Goal: Task Accomplishment & Management: Manage account settings

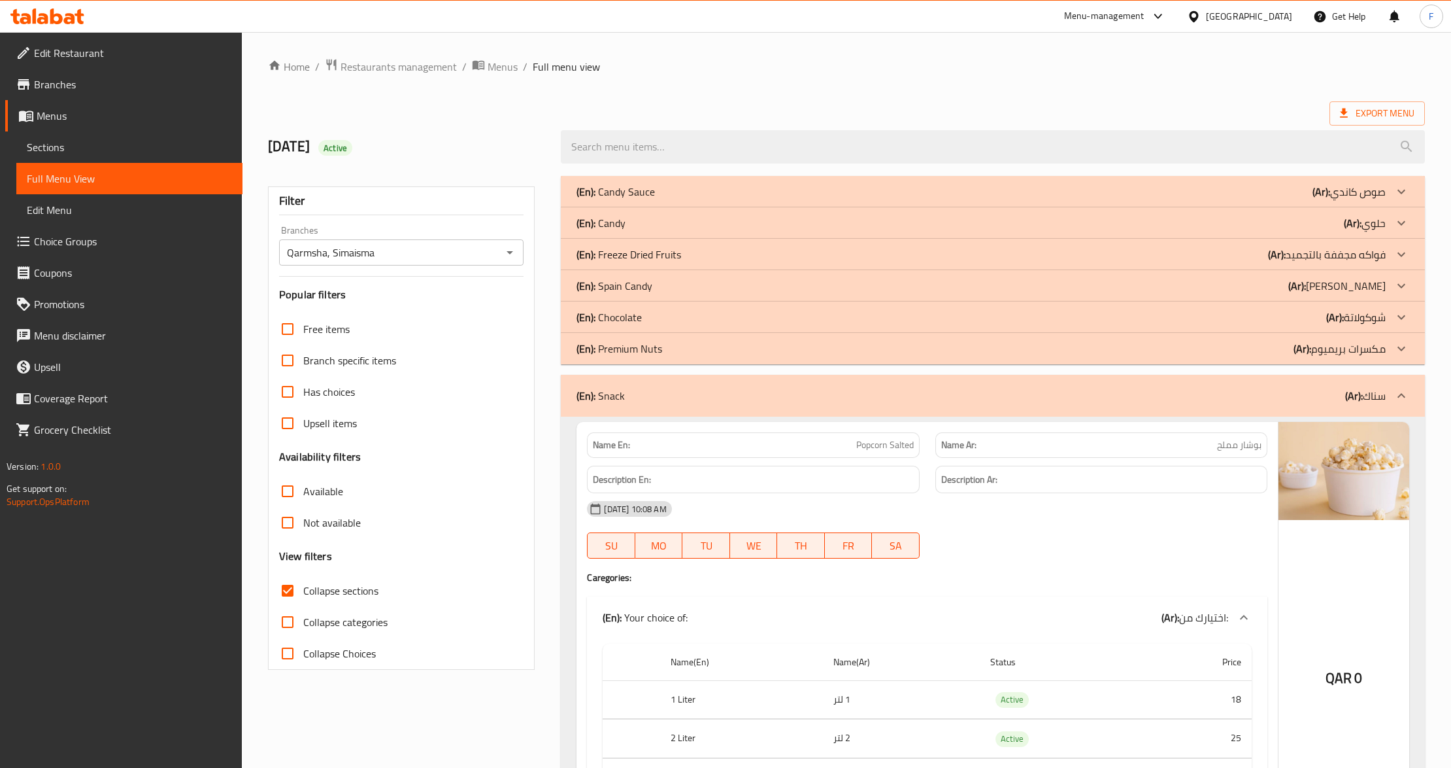
click at [516, 61] on ol "Home / Restaurants management / Menus / Full menu view" at bounding box center [846, 66] width 1157 height 17
click at [510, 64] on span "Menus" at bounding box center [503, 67] width 30 height 16
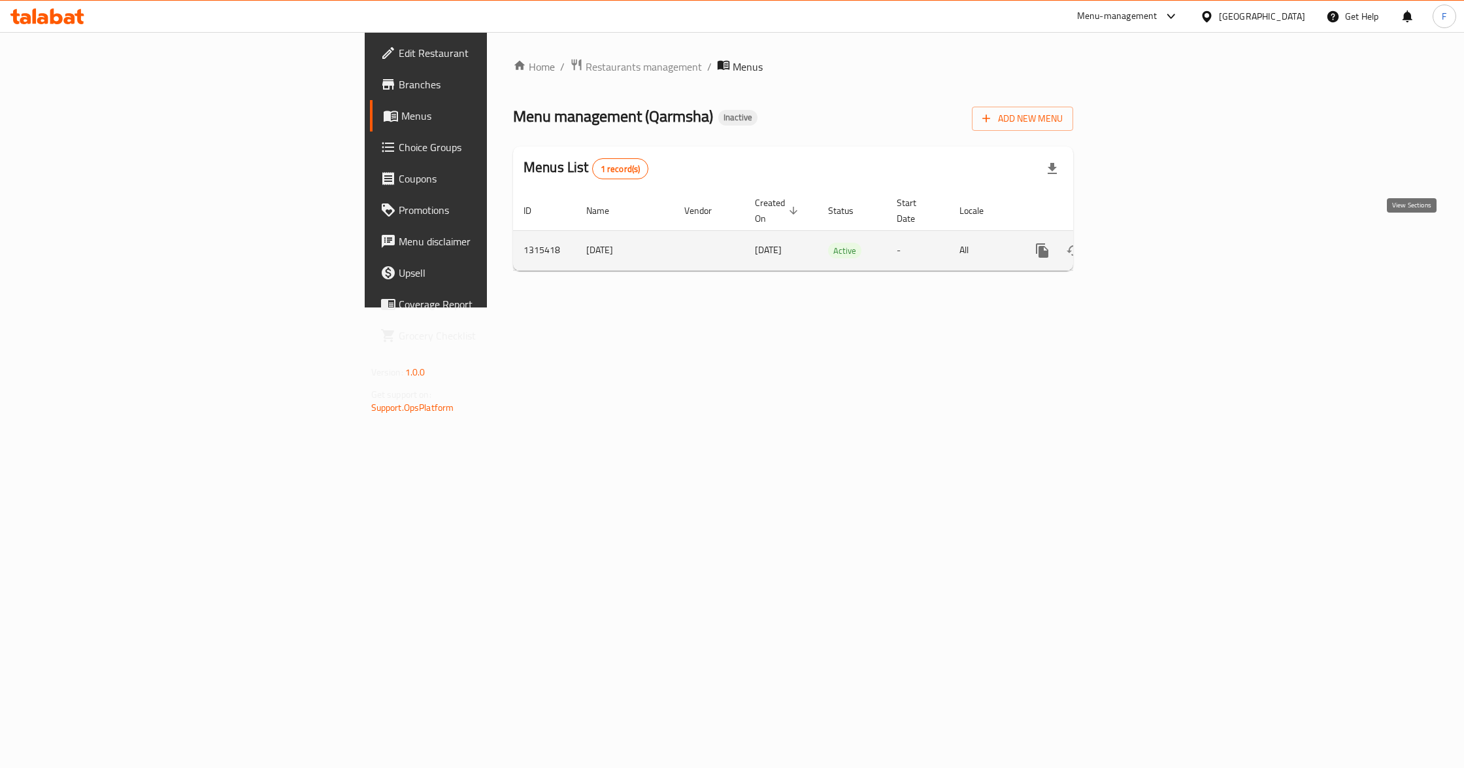
click at [1145, 243] on icon "enhanced table" at bounding box center [1137, 251] width 16 height 16
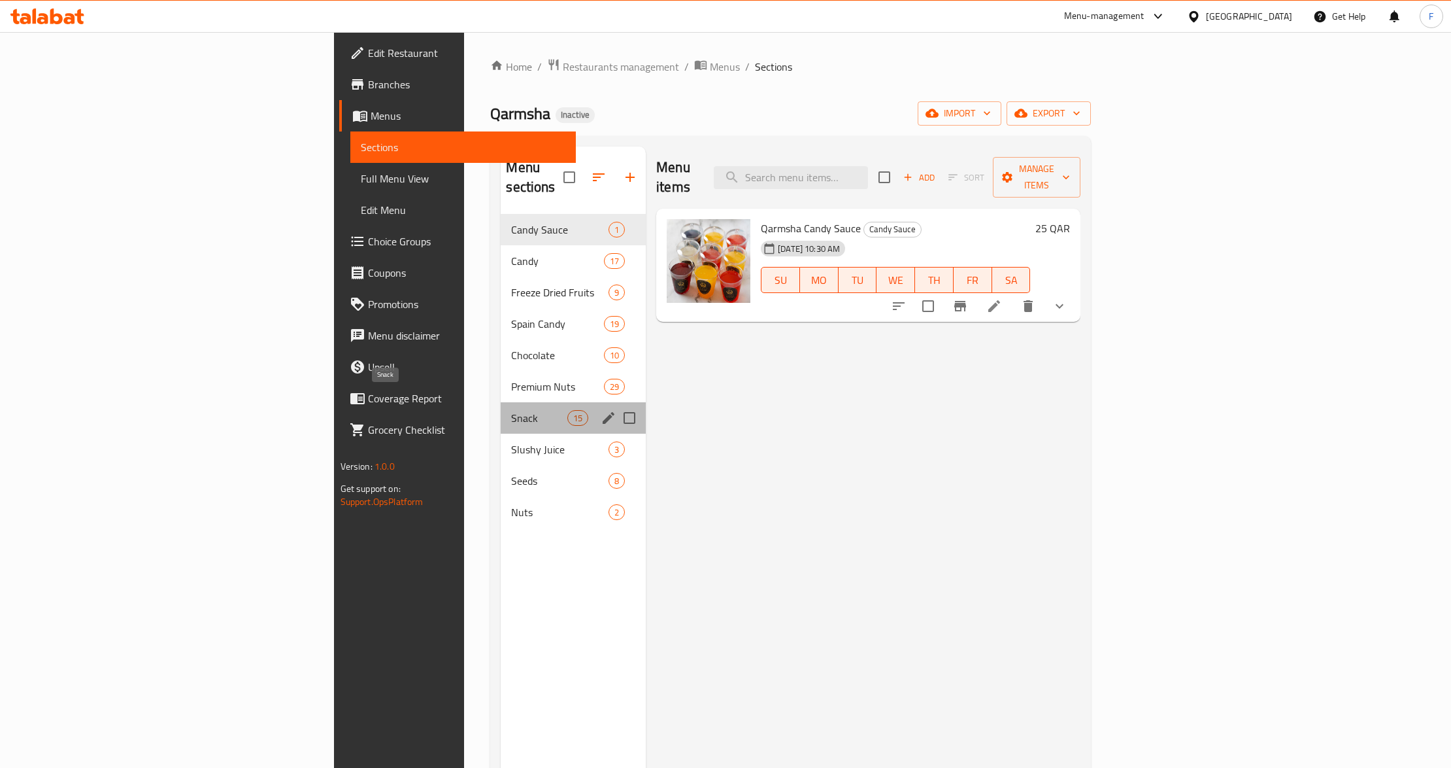
click at [511, 410] on span "Snack" at bounding box center [539, 418] width 56 height 16
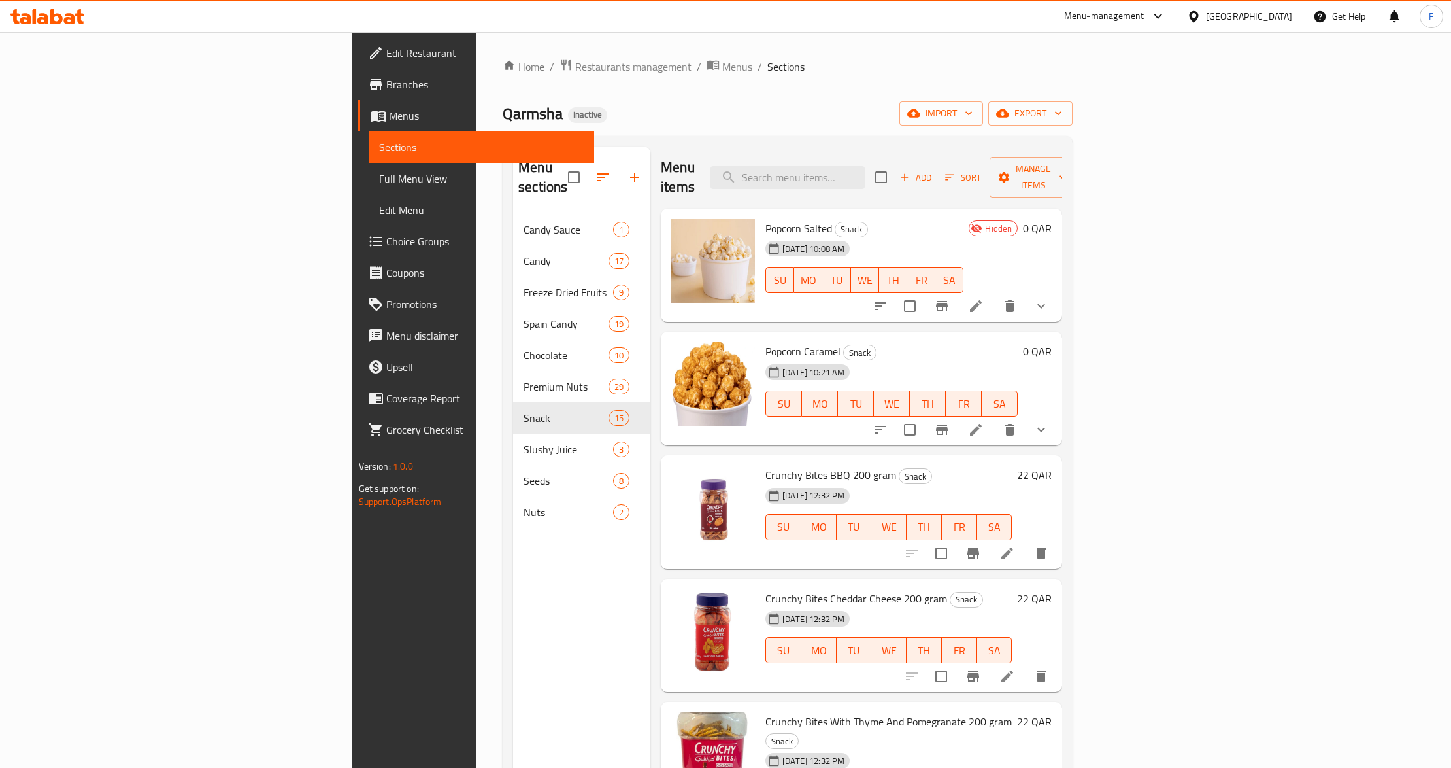
click at [984, 298] on icon at bounding box center [976, 306] width 16 height 16
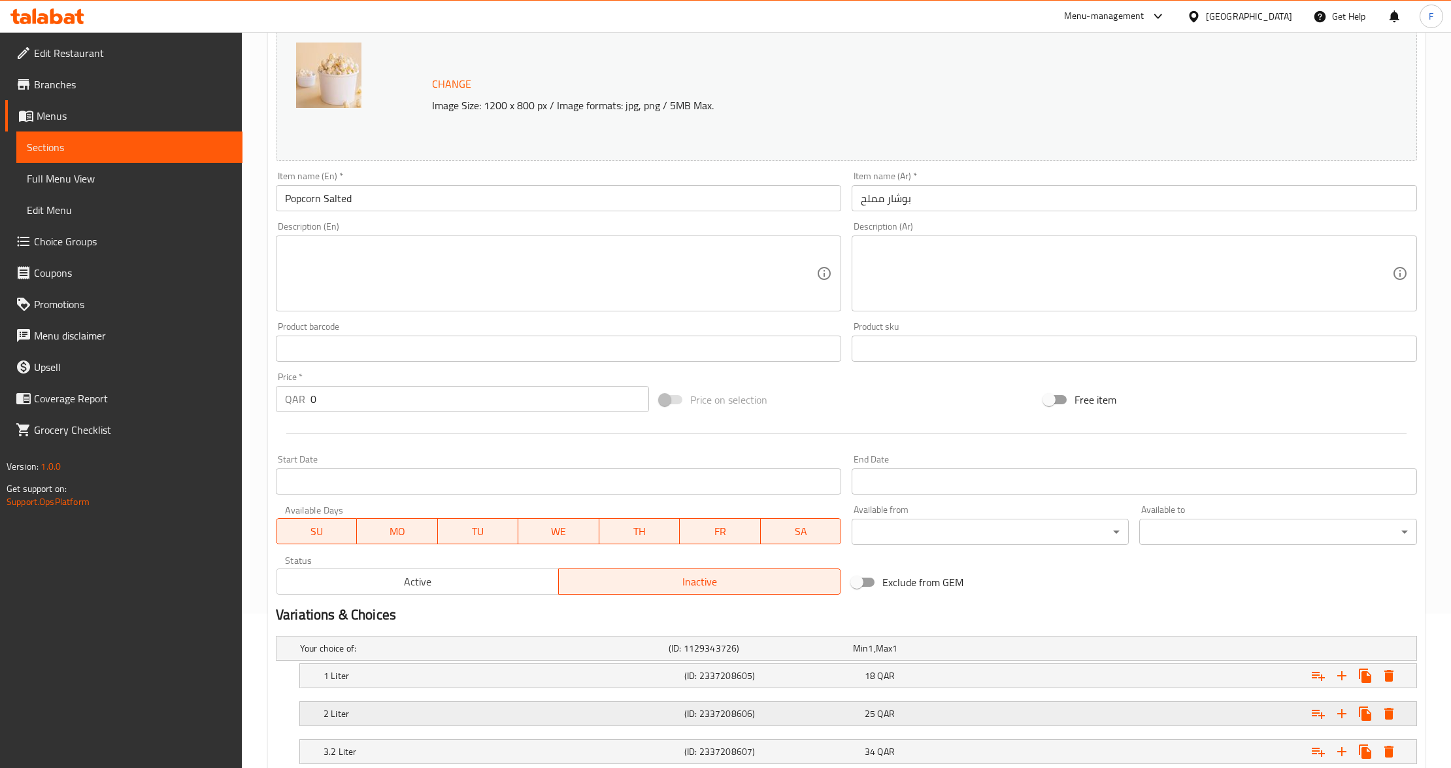
scroll to position [282, 0]
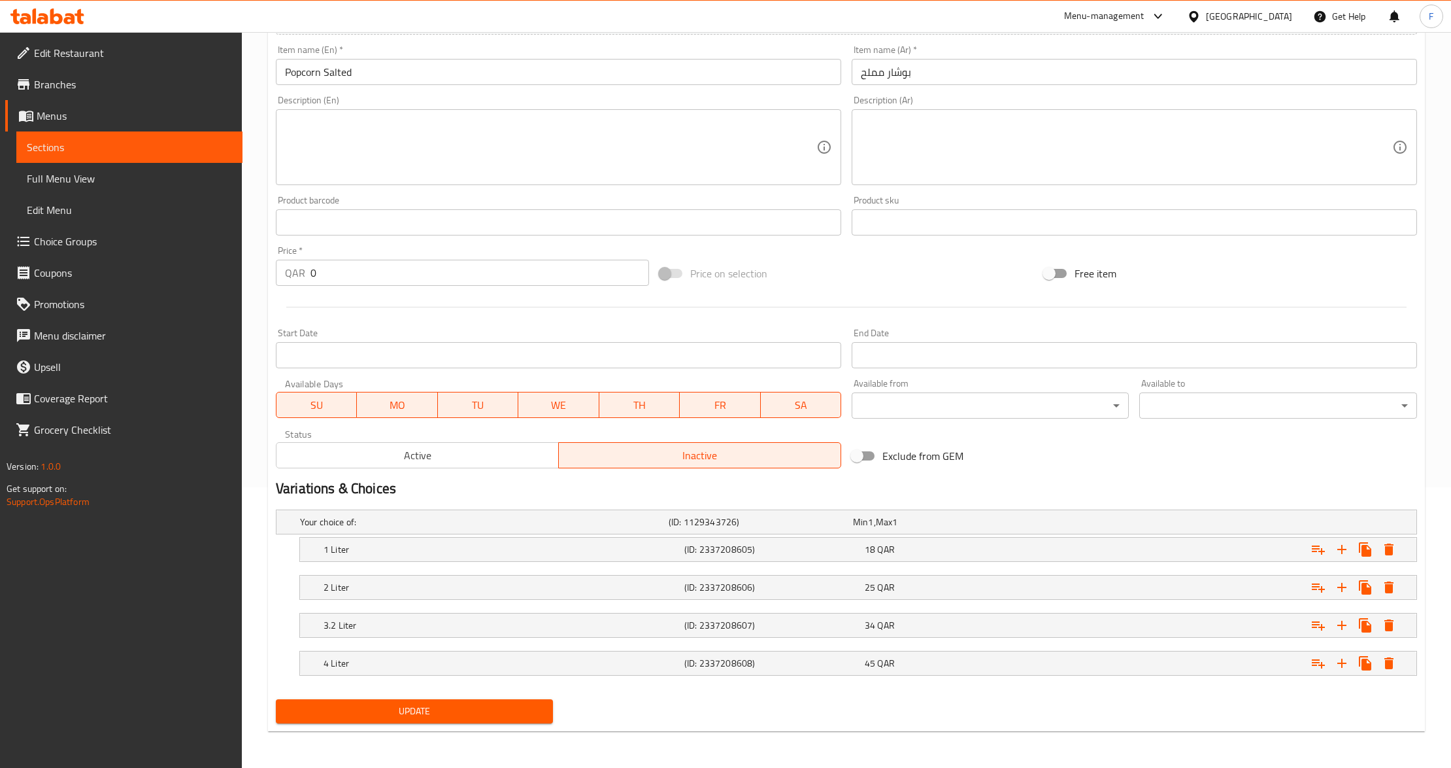
click at [411, 446] on span "Active" at bounding box center [418, 455] width 272 height 19
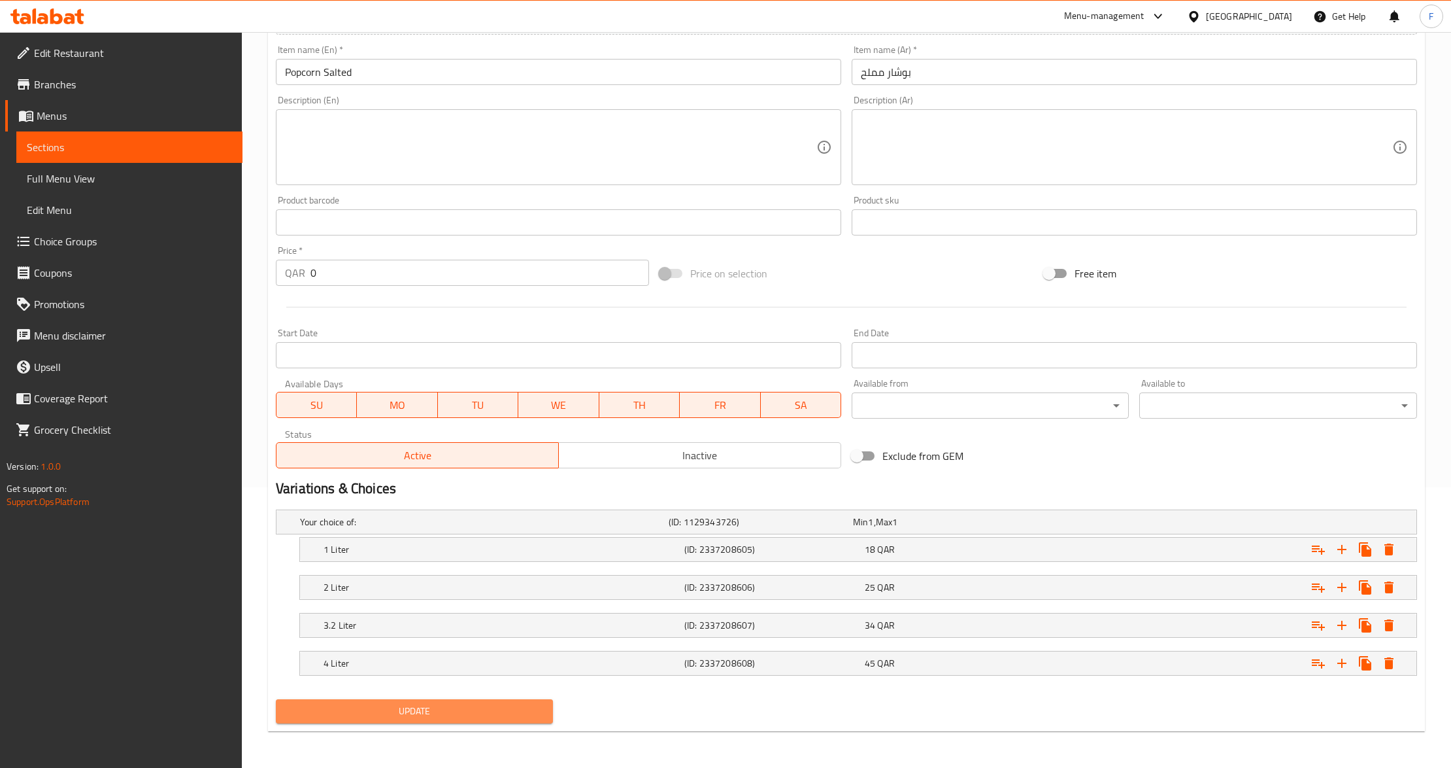
click at [395, 715] on span "Update" at bounding box center [414, 711] width 256 height 16
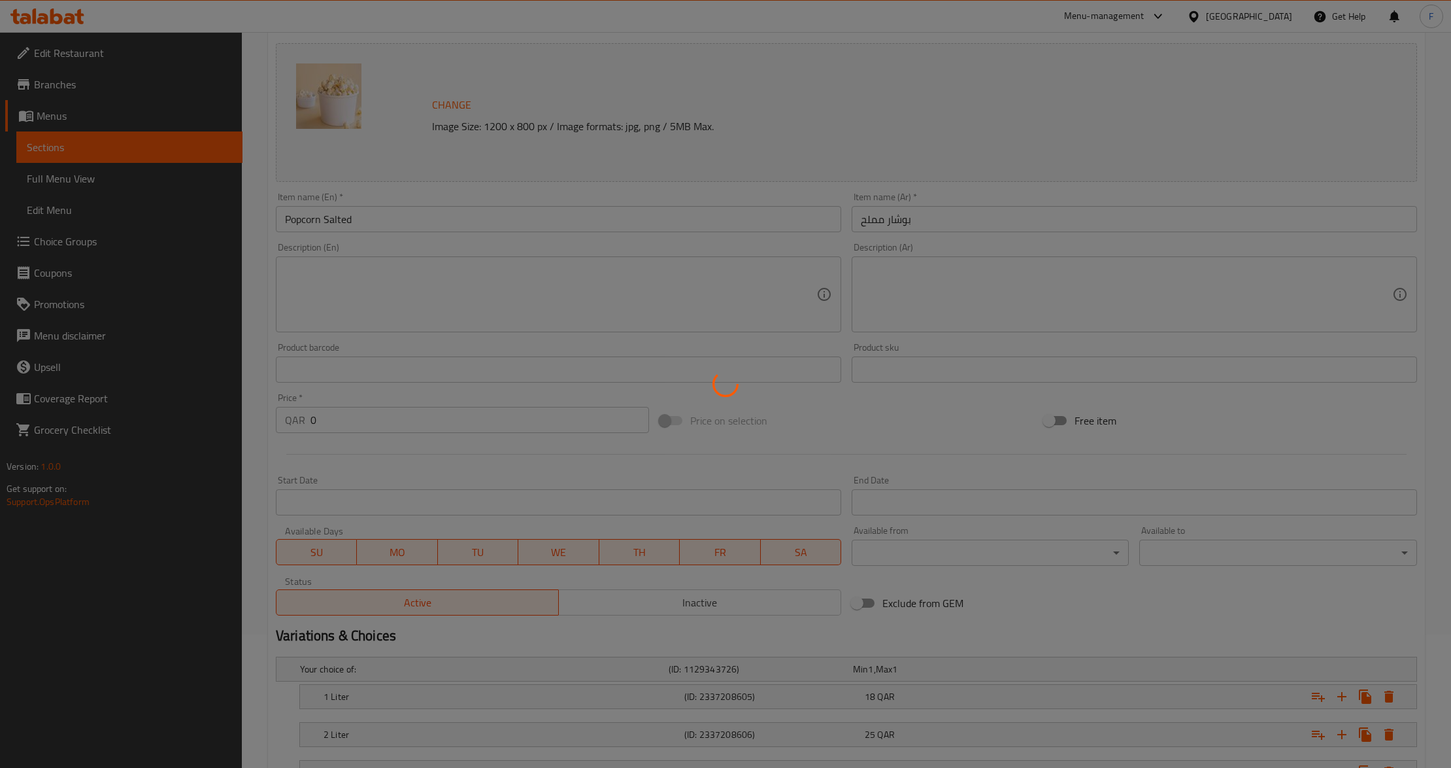
scroll to position [0, 0]
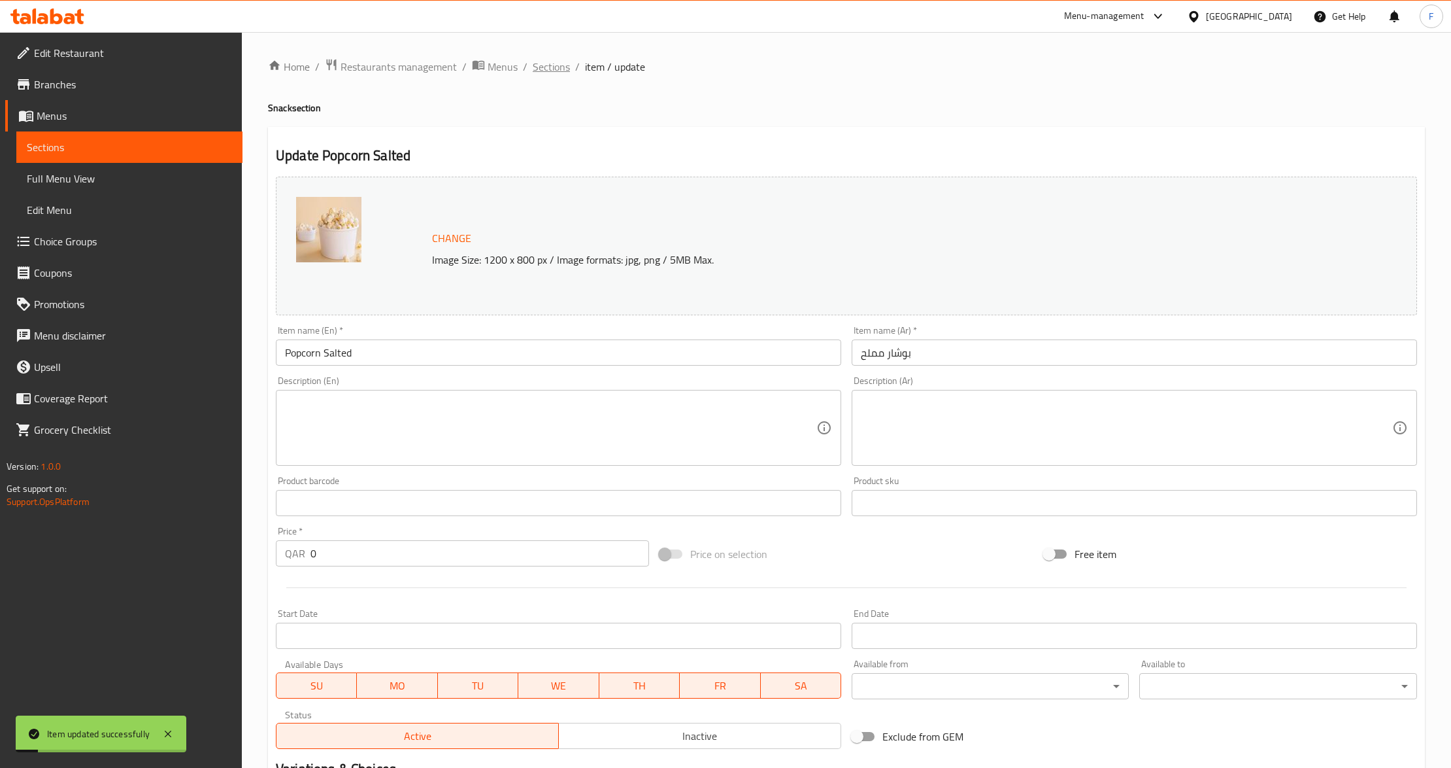
click at [550, 65] on span "Sections" at bounding box center [551, 67] width 37 height 16
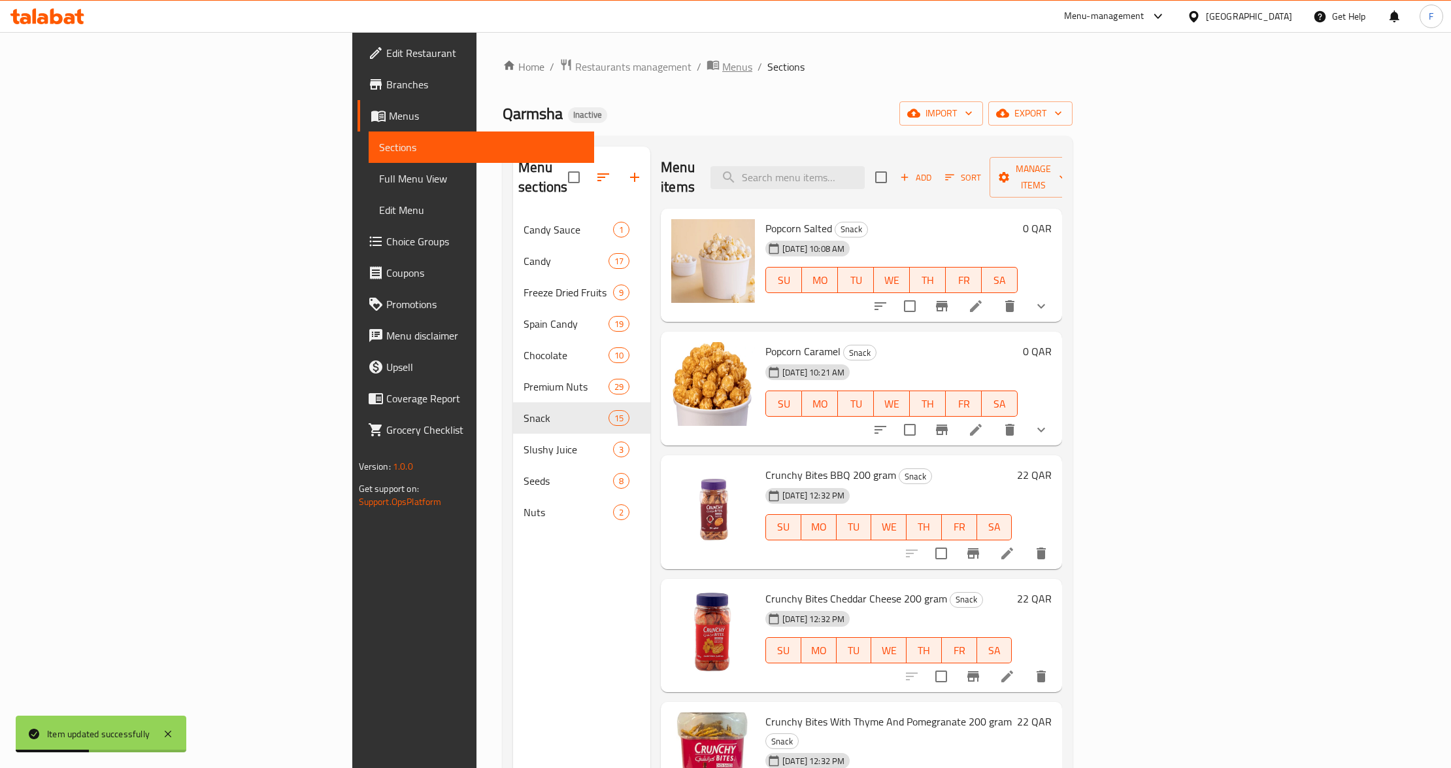
click at [722, 67] on span "Menus" at bounding box center [737, 67] width 30 height 16
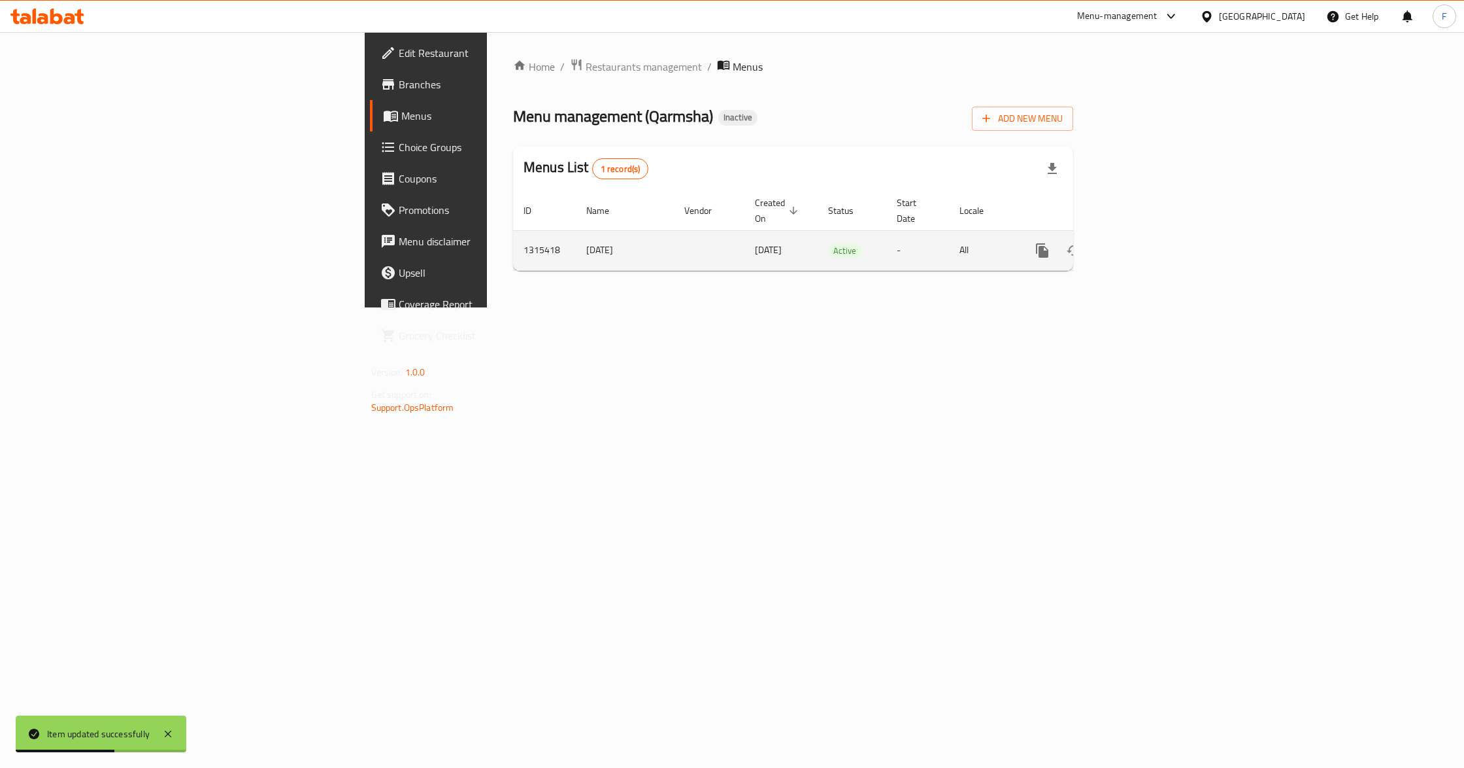
click at [1145, 243] on icon "enhanced table" at bounding box center [1137, 251] width 16 height 16
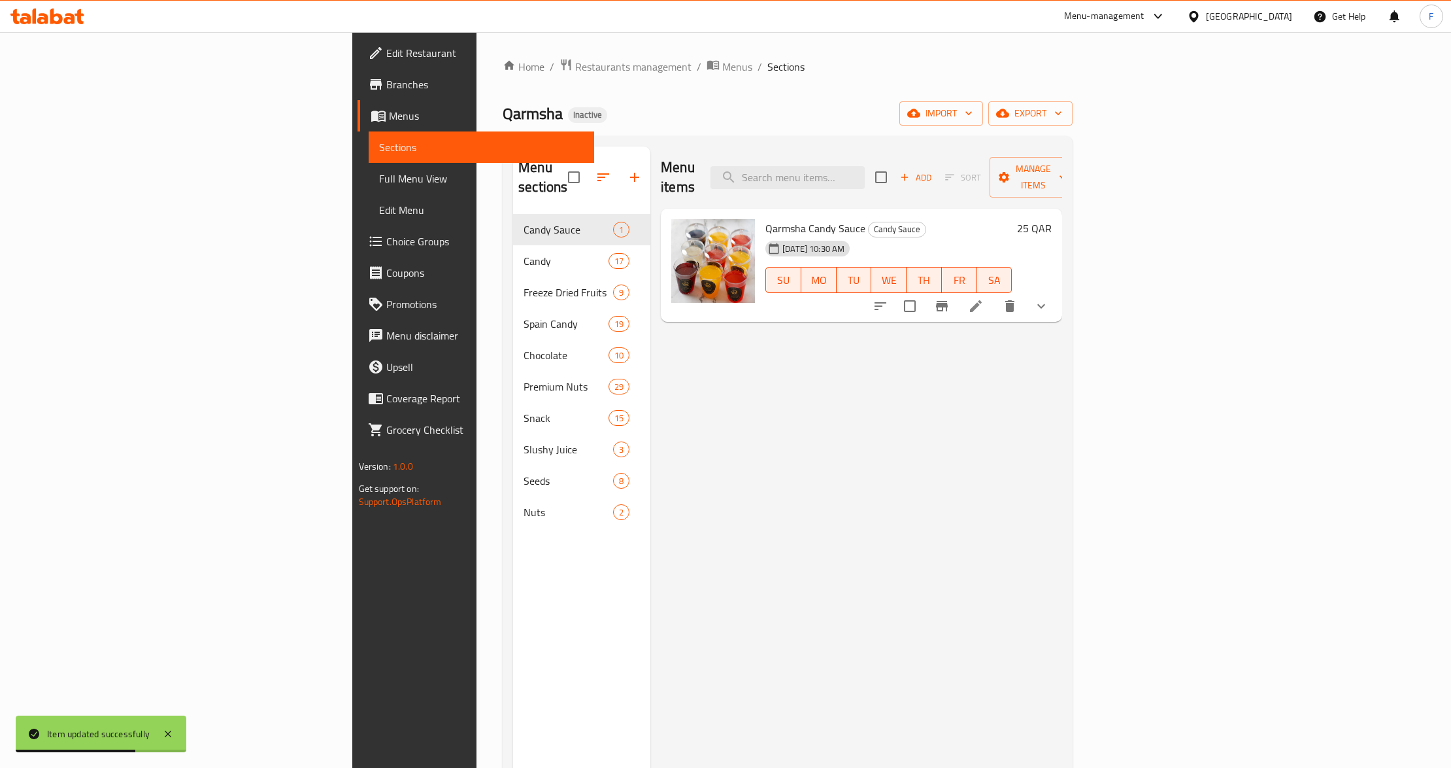
click at [379, 178] on span "Full Menu View" at bounding box center [481, 179] width 205 height 16
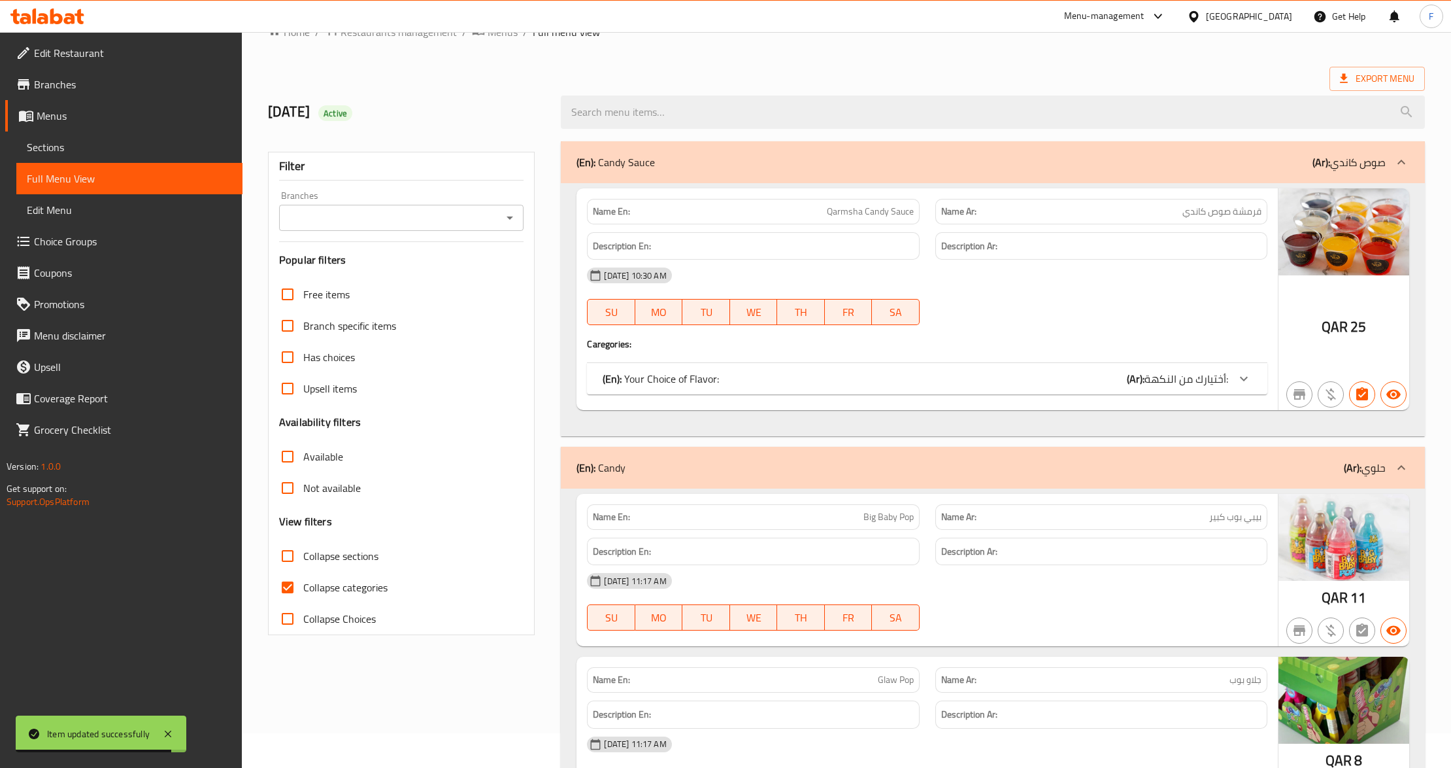
scroll to position [174, 0]
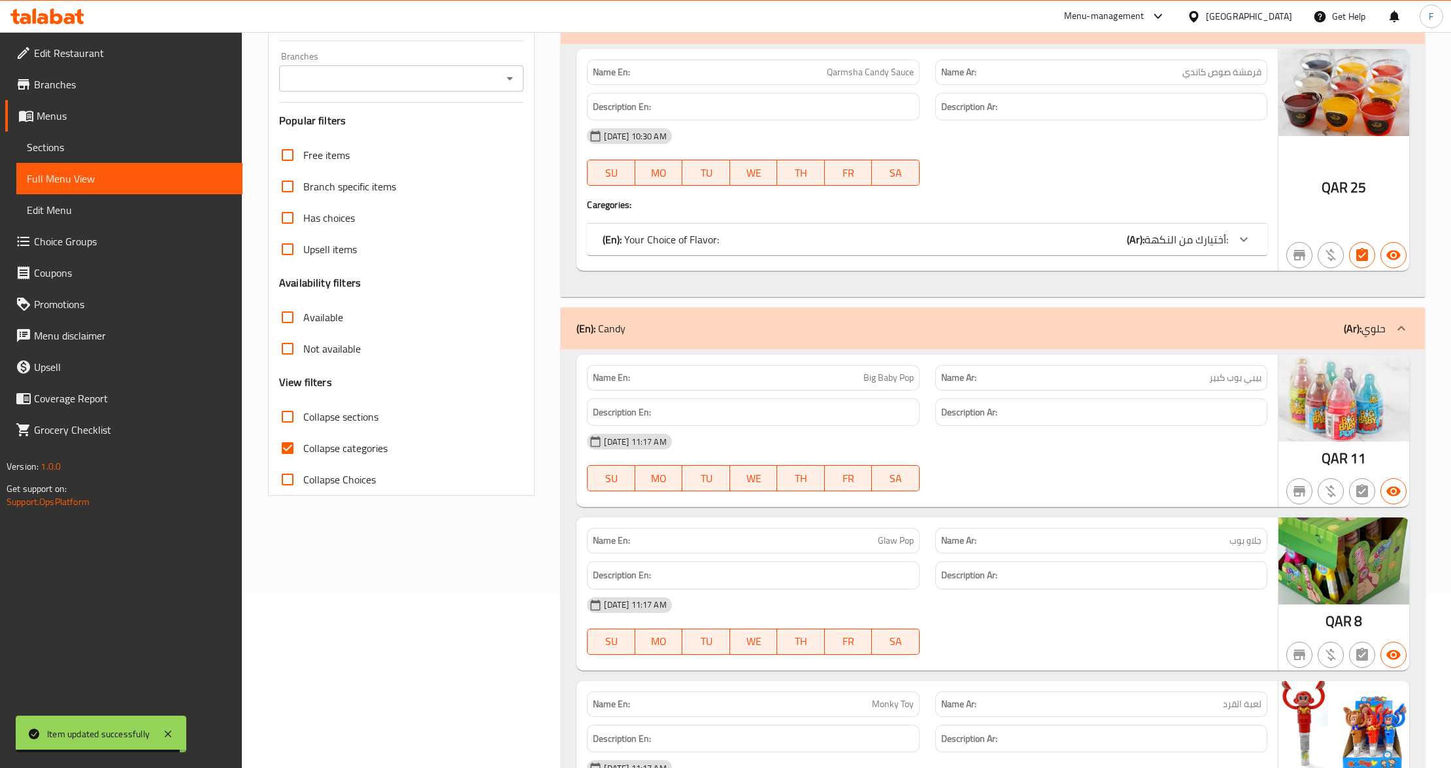
click at [316, 451] on span "Collapse categories" at bounding box center [345, 448] width 84 height 16
click at [303, 451] on input "Collapse categories" at bounding box center [287, 447] width 31 height 31
checkbox input "false"
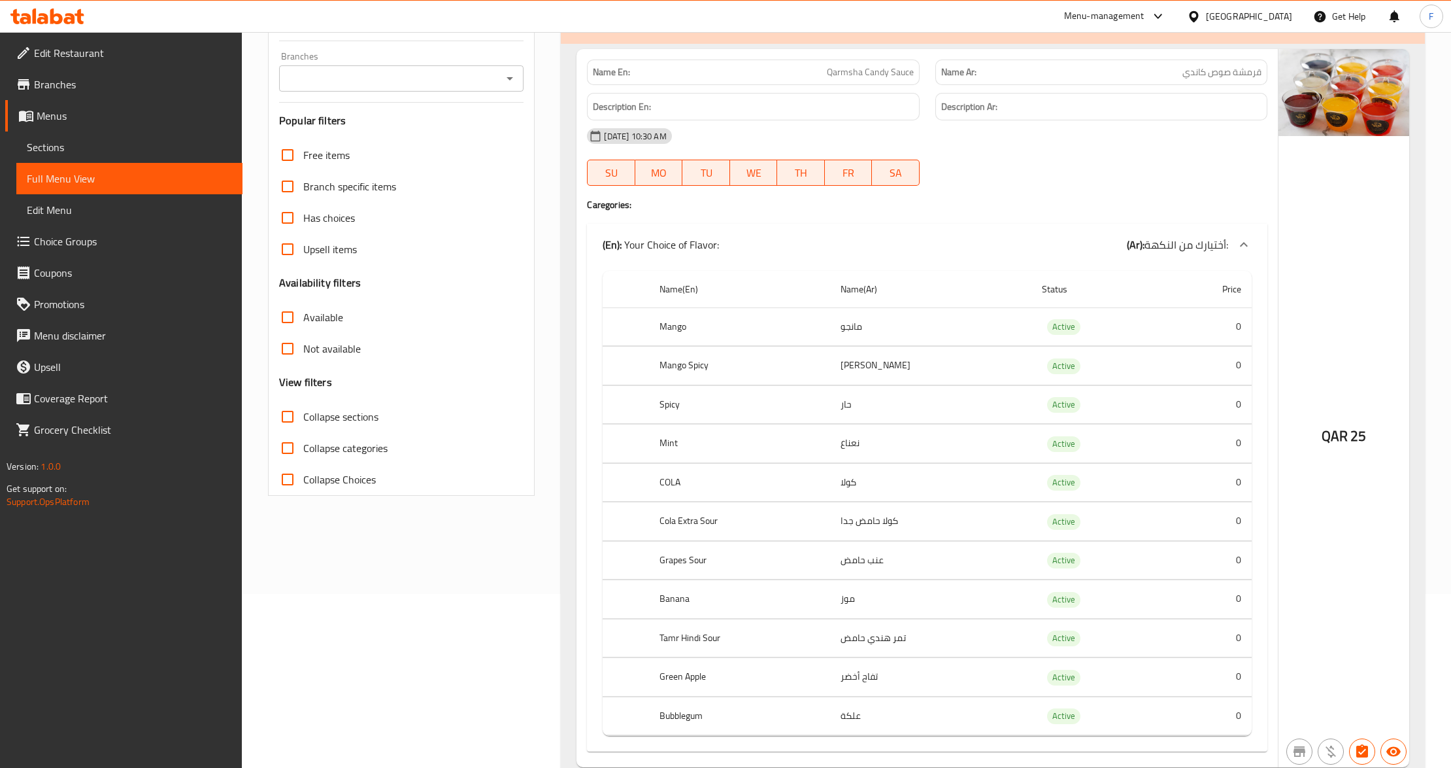
click at [383, 71] on input "Branches" at bounding box center [390, 78] width 215 height 18
click at [377, 128] on span "Qarmsha, Simaisma" at bounding box center [334, 136] width 88 height 16
type input "Qarmsha, Simaisma"
click at [314, 413] on span "Collapse sections" at bounding box center [340, 417] width 75 height 16
click at [303, 413] on input "Collapse sections" at bounding box center [287, 416] width 31 height 31
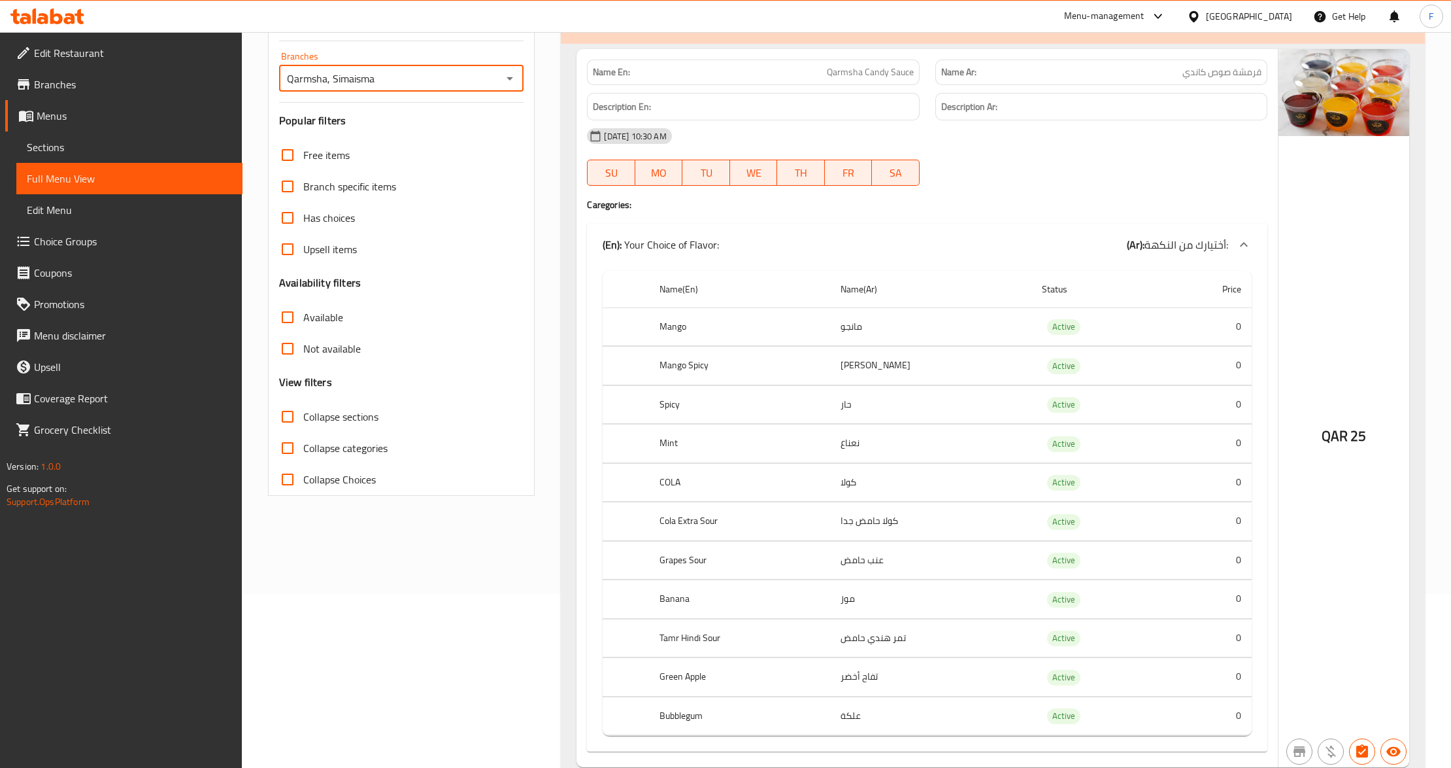
checkbox input "true"
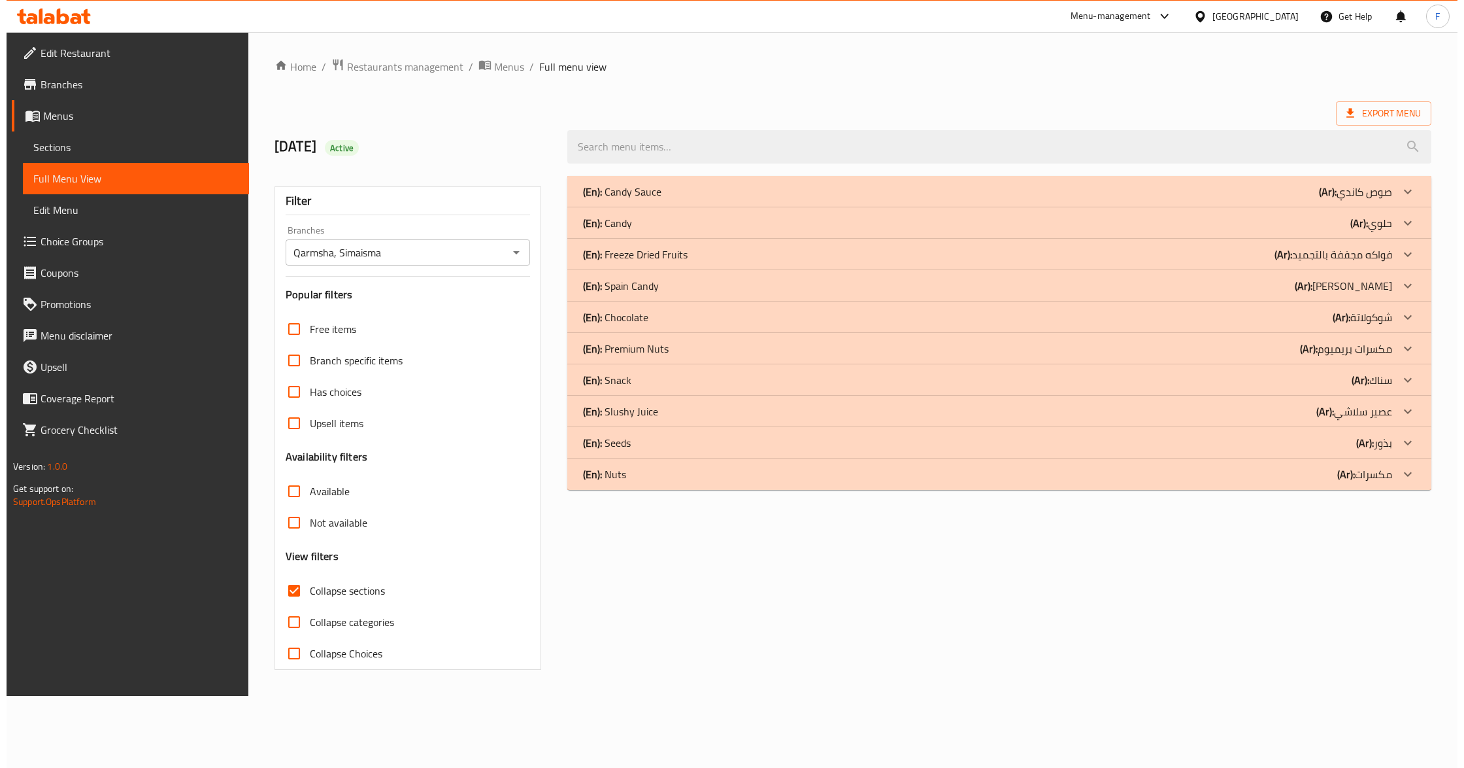
scroll to position [0, 0]
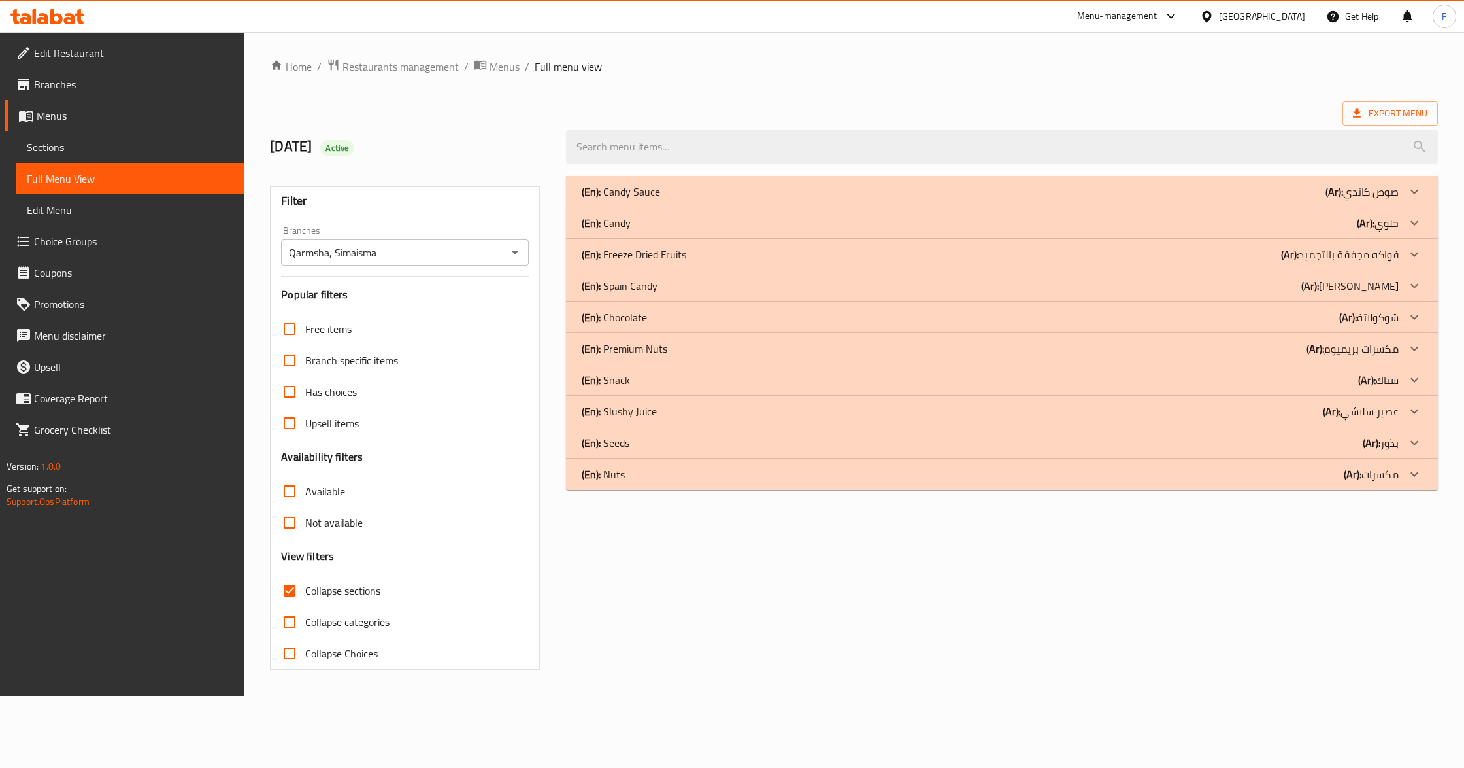
click at [630, 375] on div "(En): Snack (Ar): سناك" at bounding box center [990, 380] width 817 height 16
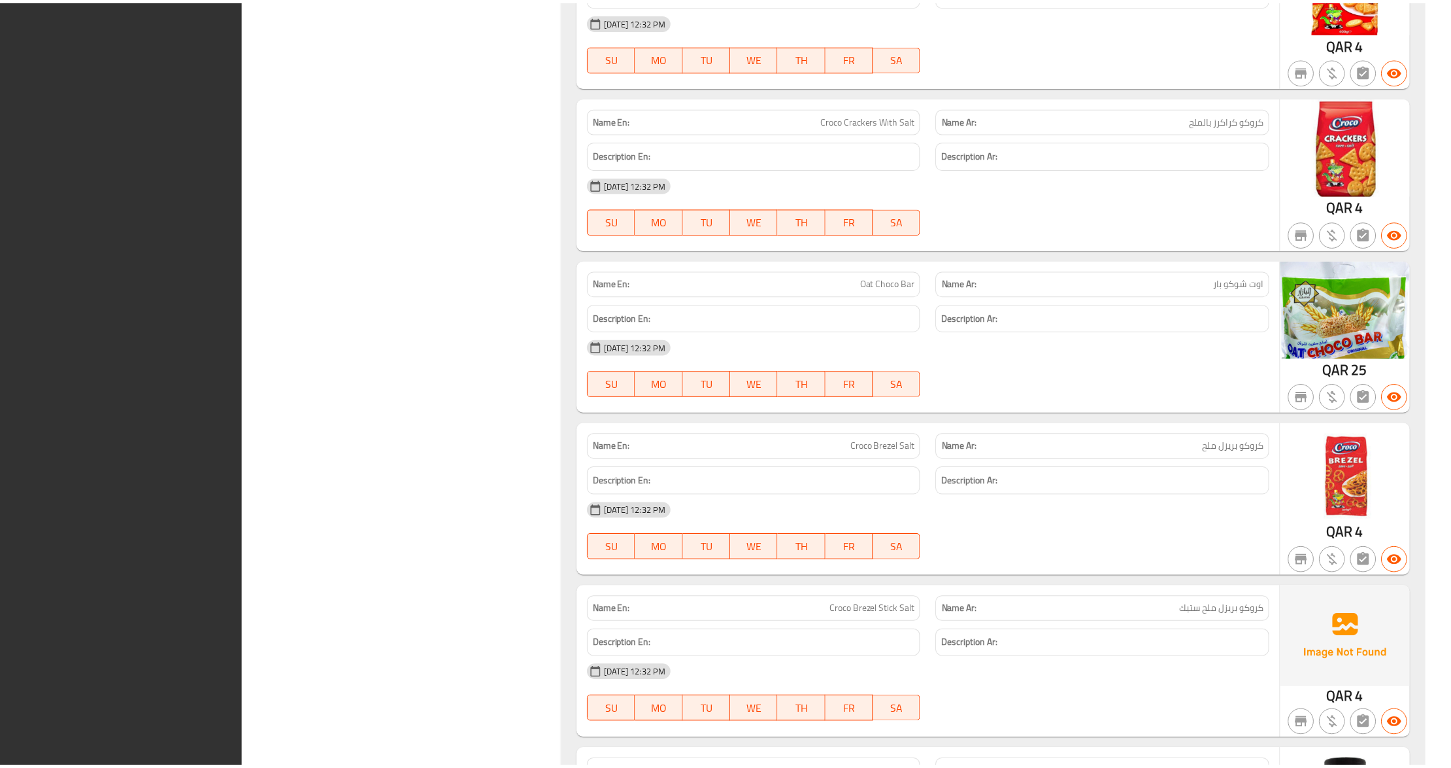
scroll to position [2852, 0]
